Goal: Task Accomplishment & Management: Use online tool/utility

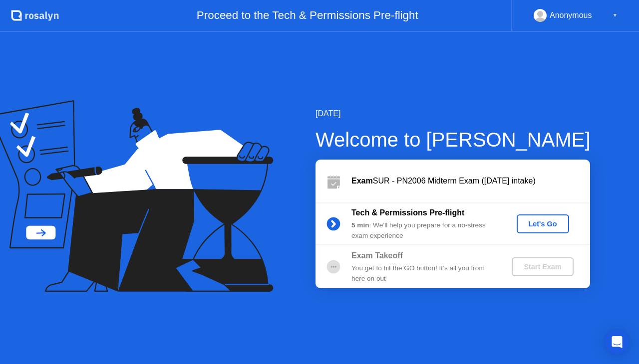
click at [539, 221] on div "Let's Go" at bounding box center [542, 224] width 44 height 8
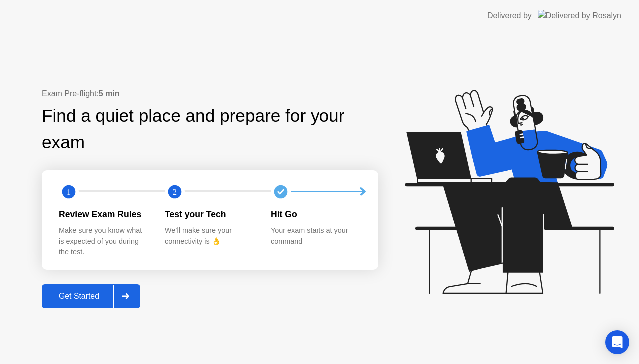
click at [74, 298] on div "Get Started" at bounding box center [79, 296] width 68 height 9
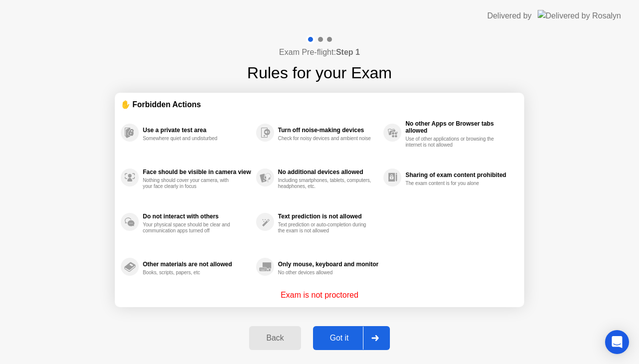
click at [348, 335] on div "Got it" at bounding box center [339, 338] width 47 height 9
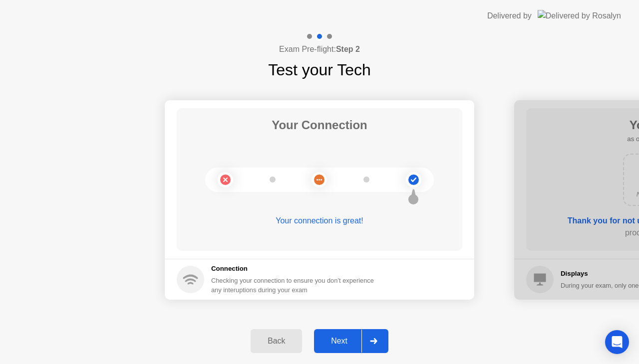
click at [341, 341] on div "Next" at bounding box center [339, 341] width 44 height 9
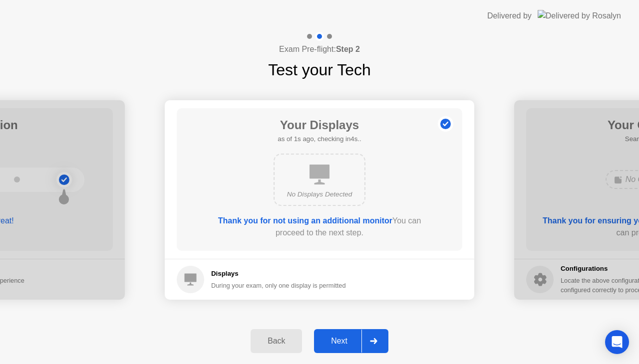
click at [341, 341] on div "Next" at bounding box center [339, 341] width 44 height 9
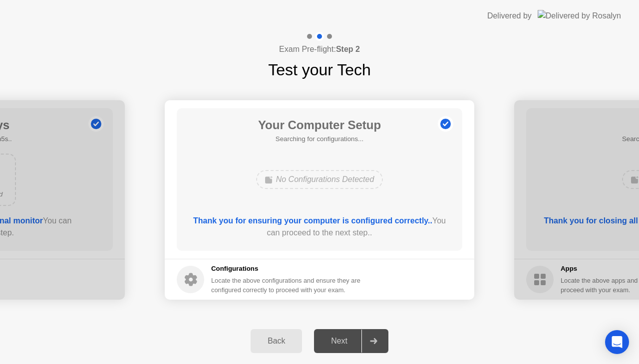
click at [341, 341] on div "Next" at bounding box center [339, 341] width 44 height 9
click at [332, 348] on button "Next" at bounding box center [351, 341] width 74 height 24
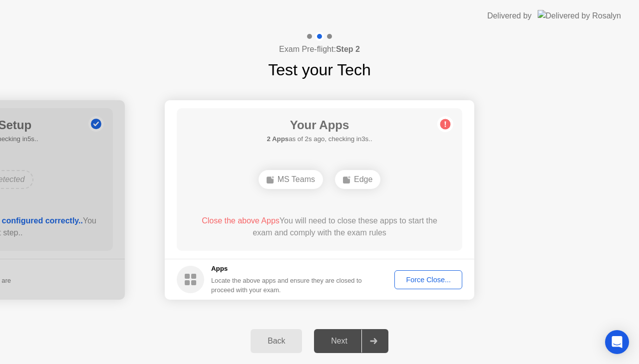
click at [426, 276] on div "Force Close..." at bounding box center [428, 280] width 61 height 8
click at [418, 279] on div "Force Close..." at bounding box center [428, 280] width 61 height 8
click at [428, 277] on div "Force Close..." at bounding box center [428, 280] width 61 height 8
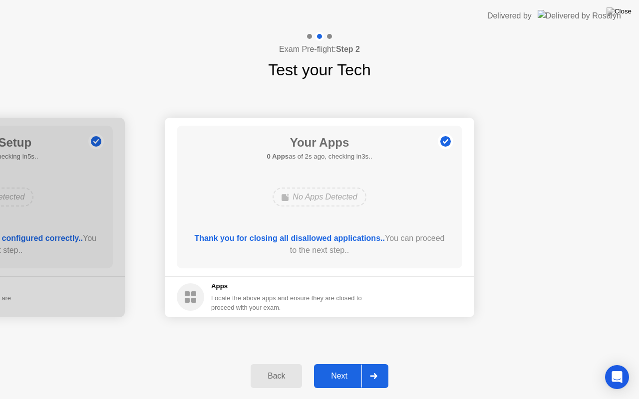
click at [343, 364] on div "Next" at bounding box center [339, 376] width 44 height 9
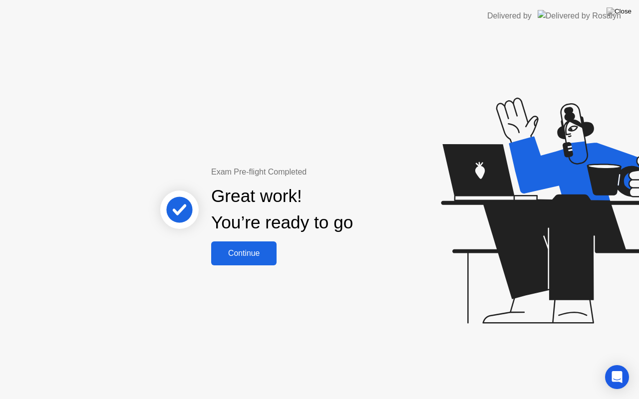
click at [262, 257] on div "Continue" at bounding box center [243, 253] width 59 height 9
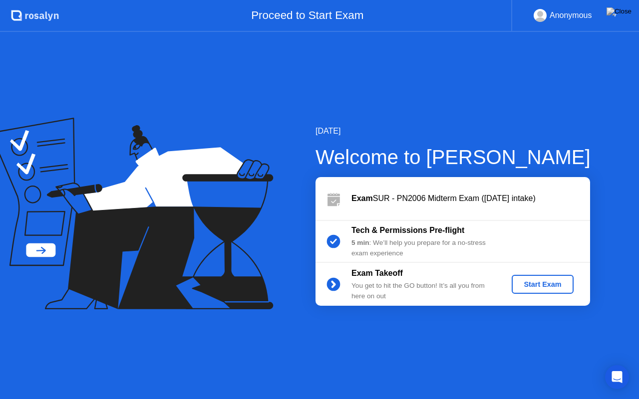
click at [559, 285] on div "Start Exam" at bounding box center [541, 284] width 53 height 8
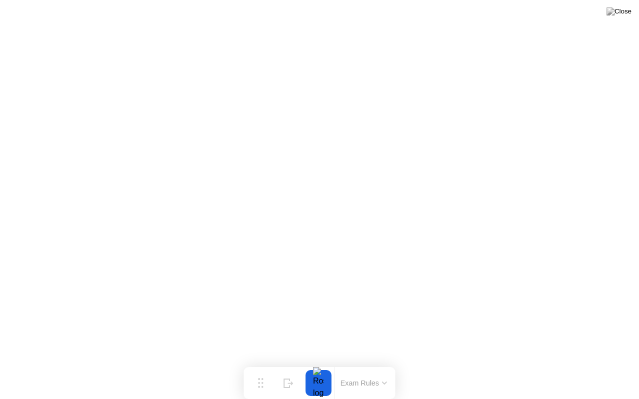
click at [620, 18] on button at bounding box center [619, 11] width 30 height 13
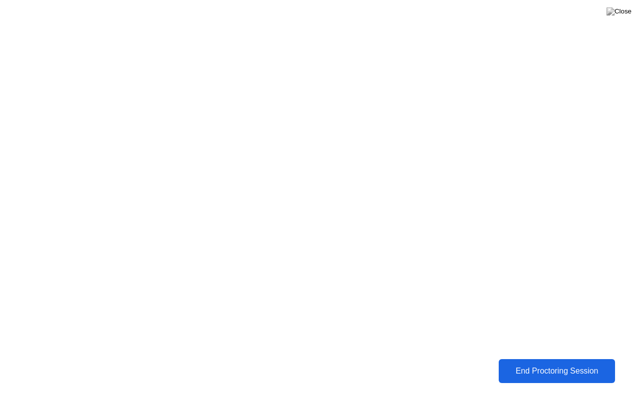
click at [536, 364] on div "End Proctoring Session" at bounding box center [556, 371] width 110 height 9
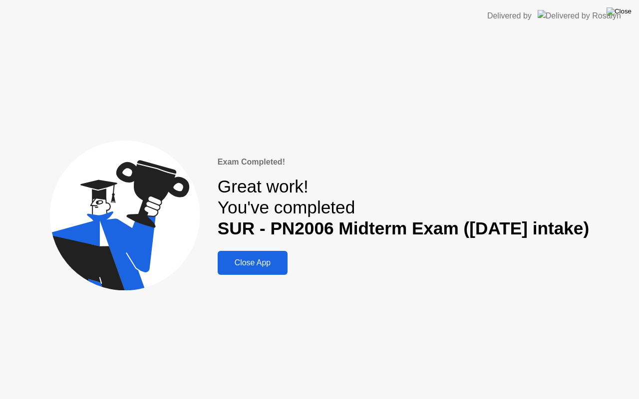
click at [627, 14] on img at bounding box center [618, 11] width 25 height 8
